Goal: Transaction & Acquisition: Purchase product/service

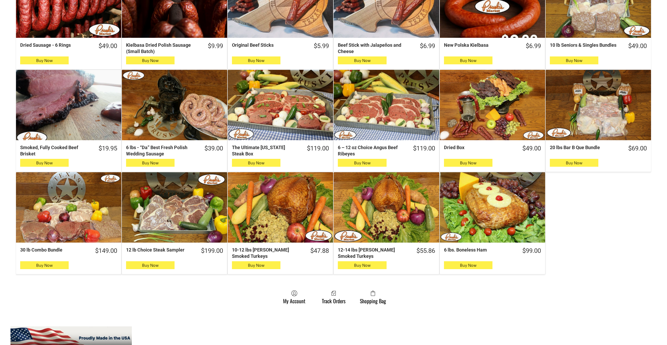
scroll to position [288, 0]
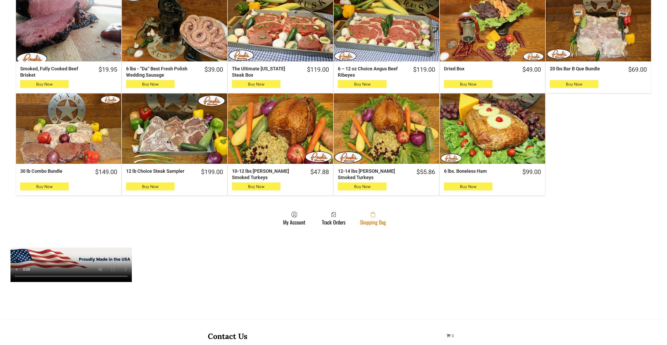
click at [387, 216] on link "Shopping Bag" at bounding box center [372, 218] width 31 height 14
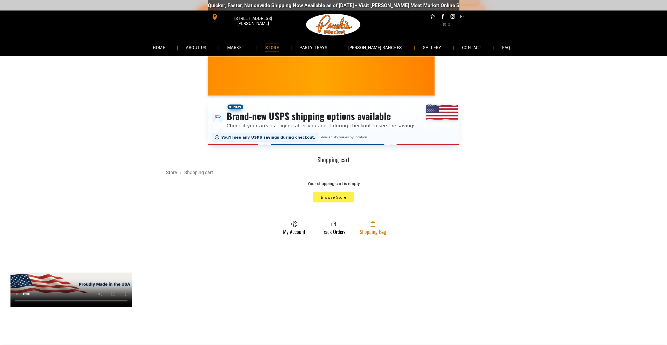
click at [371, 226] on span at bounding box center [373, 224] width 26 height 6
click at [359, 232] on link "Shopping Bag" at bounding box center [372, 228] width 31 height 14
click at [385, 231] on link "Shopping Bag" at bounding box center [372, 228] width 31 height 14
